Goal: Task Accomplishment & Management: Use online tool/utility

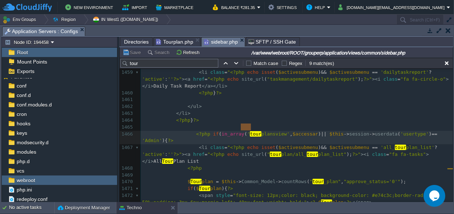
click at [277, 96] on pre at bounding box center [297, 99] width 313 height 7
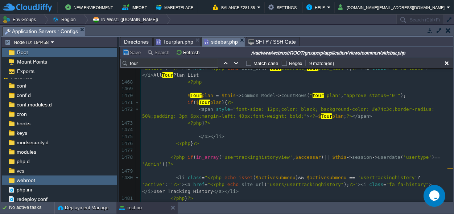
scroll to position [12760, 0]
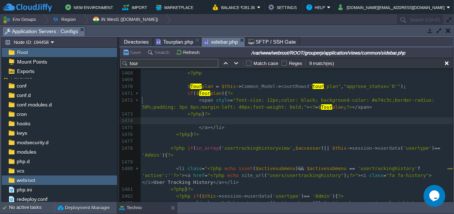
click at [271, 117] on pre "​" at bounding box center [297, 120] width 313 height 7
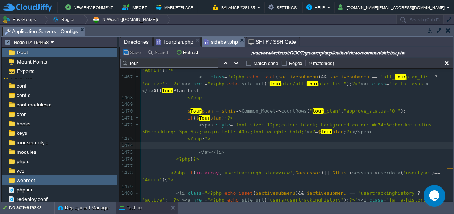
scroll to position [12726, 0]
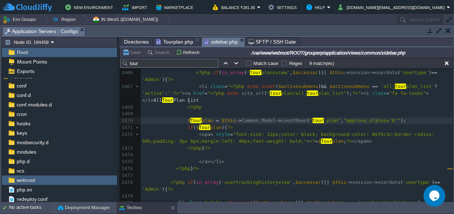
click at [191, 118] on span "Tour" at bounding box center [196, 120] width 11 height 5
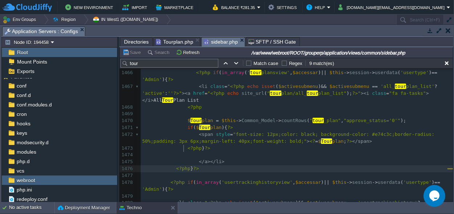
click at [184, 147] on div "xxxxxxxxxx <?php } ?> 1449 < ul class = "treeview-menu" > 1450 <?php if ( in_ar…" at bounding box center [297, 113] width 313 height 445
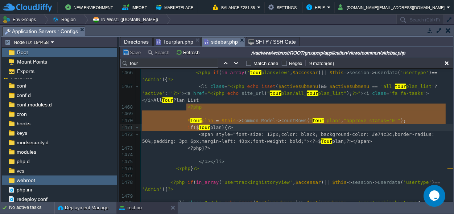
type textarea "$Tourplan = $this->Common_Model->countRows("tour_plan", "approve_status='0'"); …"
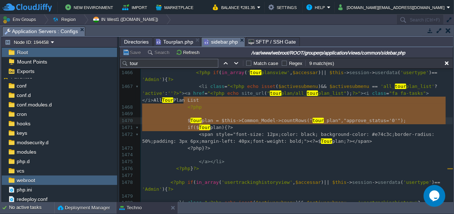
drag, startPoint x: 211, startPoint y: 126, endPoint x: 184, endPoint y: 102, distance: 36.0
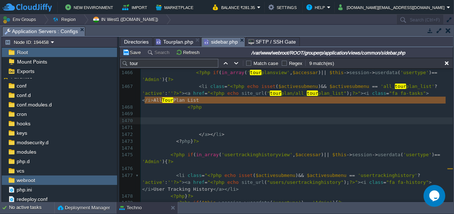
scroll to position [11, 0]
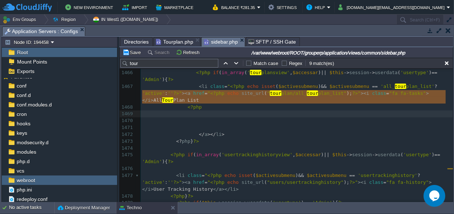
drag, startPoint x: 198, startPoint y: 108, endPoint x: 137, endPoint y: 96, distance: 62.1
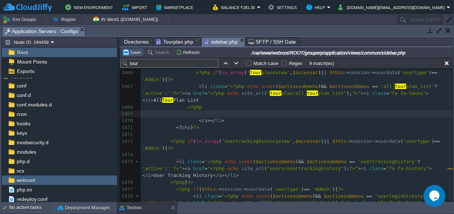
drag, startPoint x: 131, startPoint y: 54, endPoint x: 143, endPoint y: 57, distance: 12.2
click at [133, 53] on button "Save" at bounding box center [133, 52] width 20 height 7
click at [275, 124] on pre "<? php } ?>" at bounding box center [297, 127] width 313 height 7
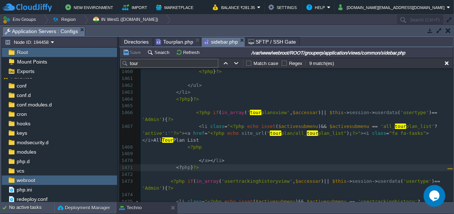
scroll to position [12658, 0]
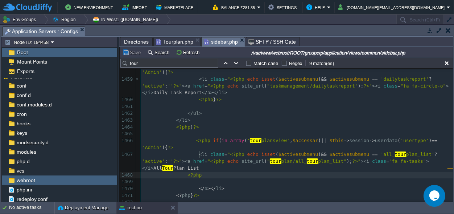
click at [201, 154] on div "xxxxxxxxxx <?php } ?> 1449 < ul class = "treeview-menu" > 1450 <?php if ( in_ar…" at bounding box center [297, 164] width 313 height 411
type textarea "<?php"
drag, startPoint x: 202, startPoint y: 154, endPoint x: 187, endPoint y: 154, distance: 14.9
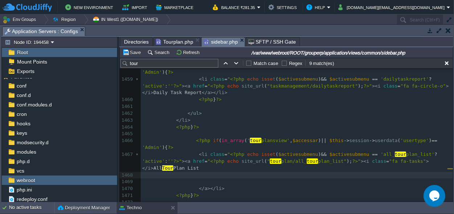
click at [132, 48] on div "Save Search Refresh /var/www/webroot/ROOT/grouperp/application/views/common/sid…" at bounding box center [287, 52] width 334 height 11
click at [134, 50] on button "Save" at bounding box center [133, 52] width 20 height 7
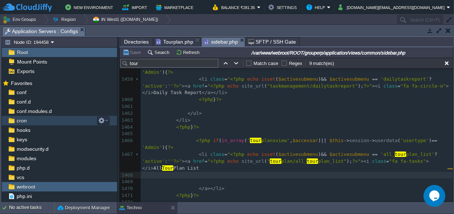
scroll to position [7, 0]
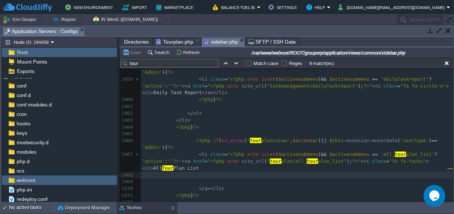
click at [134, 40] on span "Directories" at bounding box center [136, 41] width 25 height 9
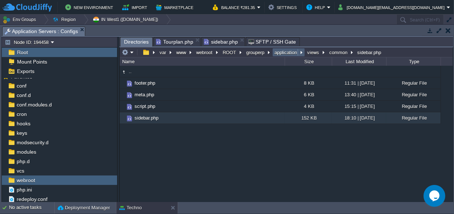
click at [289, 51] on button "application" at bounding box center [286, 52] width 25 height 7
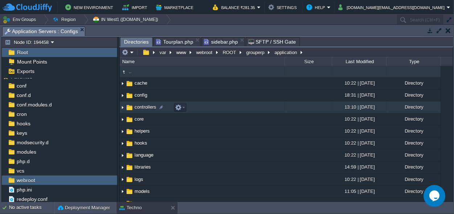
click at [151, 107] on span "controllers" at bounding box center [146, 107] width 24 height 6
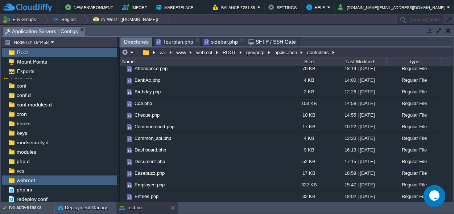
scroll to position [102, 0]
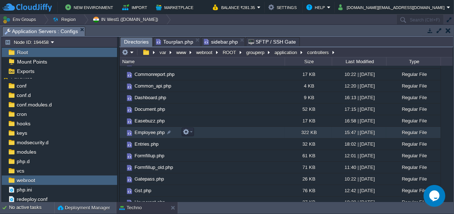
click at [148, 130] on span "Employee.php" at bounding box center [150, 132] width 32 height 6
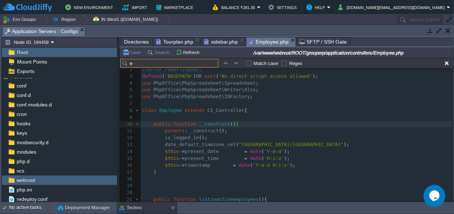
scroll to position [0, 0]
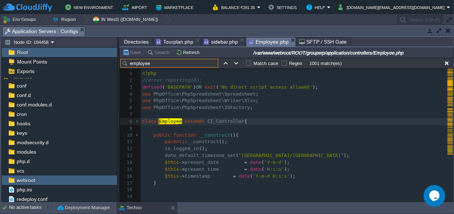
click at [131, 64] on input "employee" at bounding box center [170, 63] width 98 height 9
click at [130, 62] on input "employee" at bounding box center [170, 63] width 98 height 9
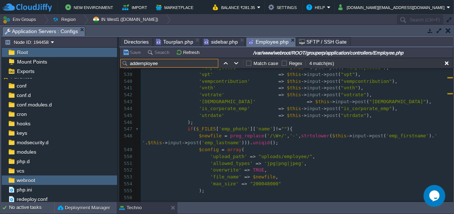
type input "addemployee"
